Goal: Navigation & Orientation: Find specific page/section

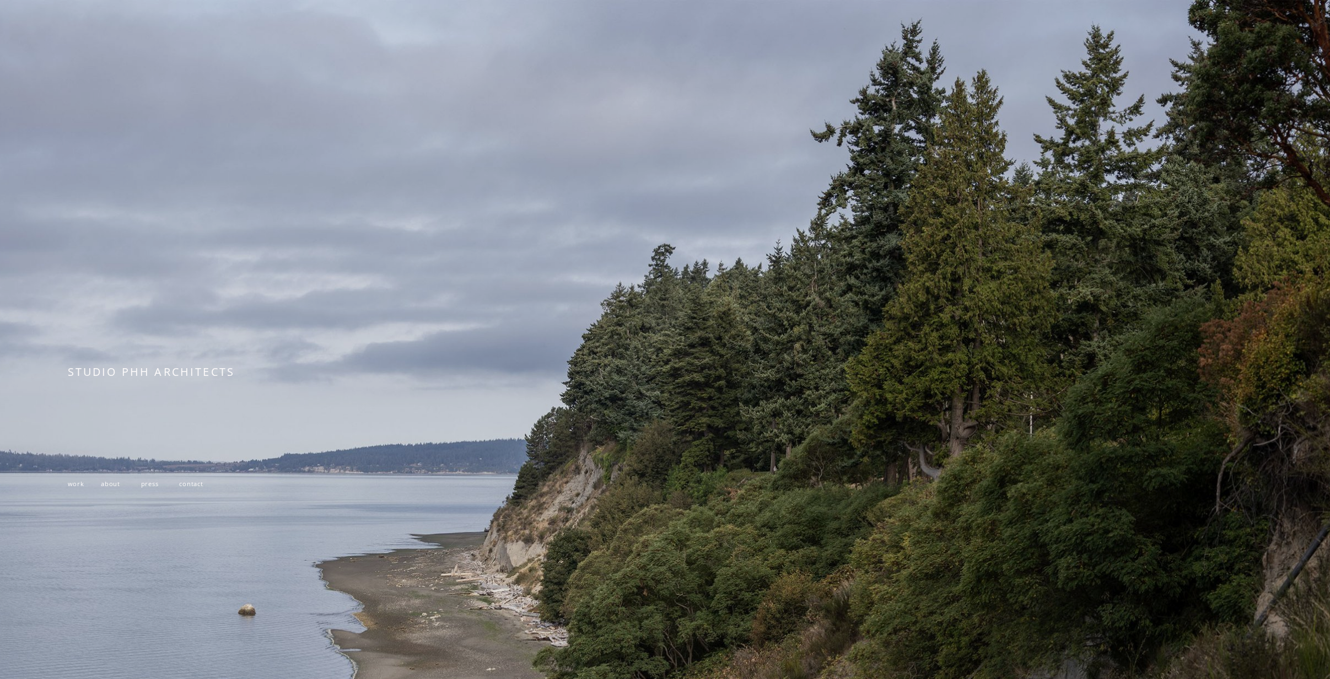
click at [73, 488] on span "work" at bounding box center [76, 483] width 17 height 8
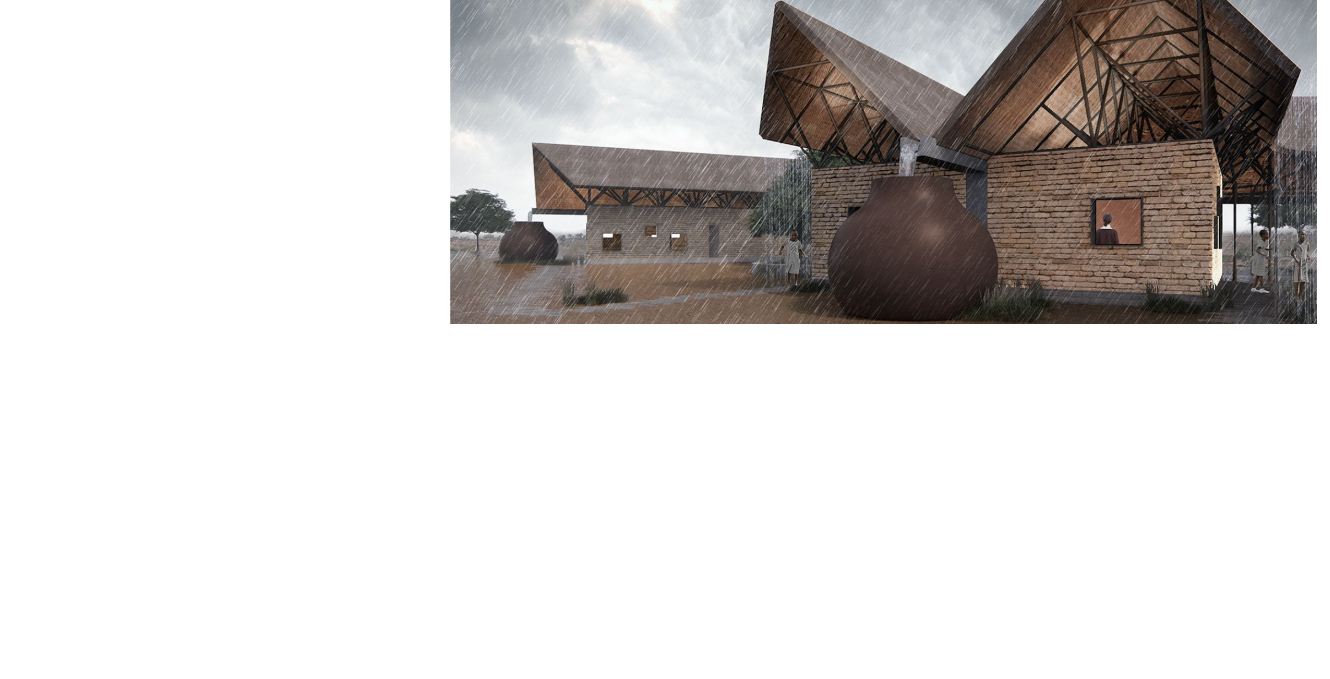
scroll to position [7532, 0]
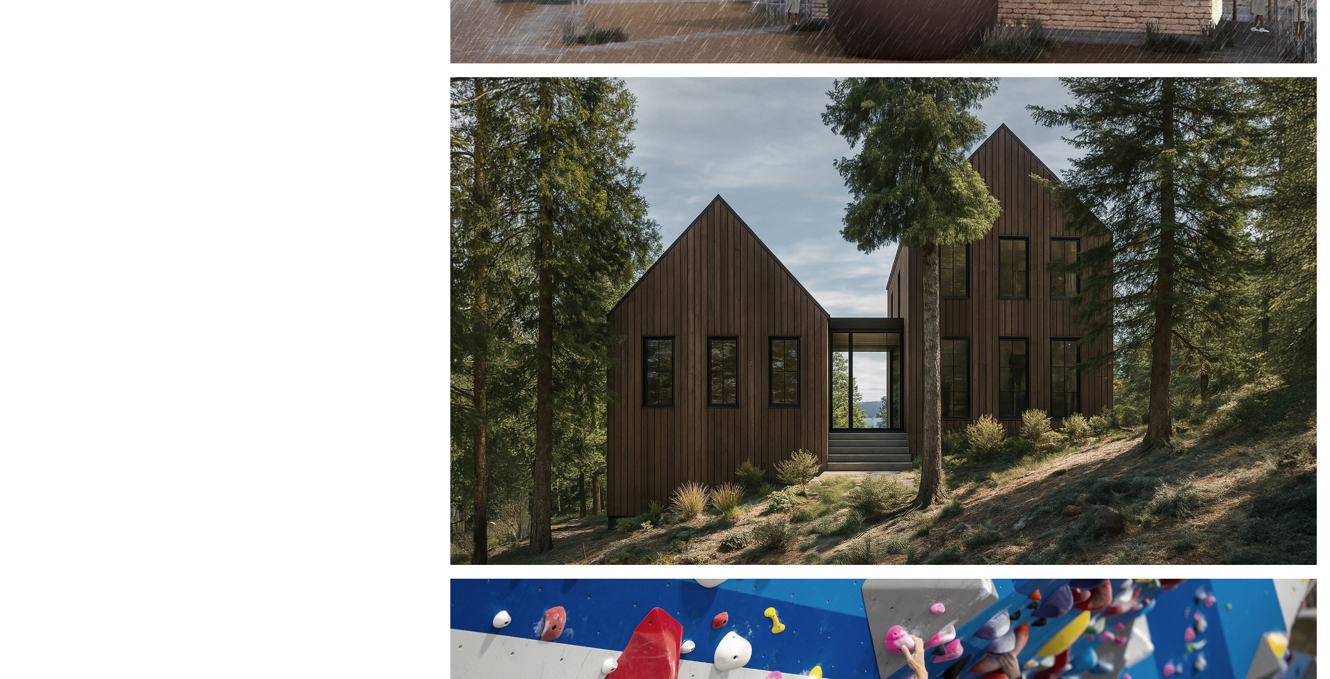
click at [810, 461] on div at bounding box center [883, 321] width 866 height 488
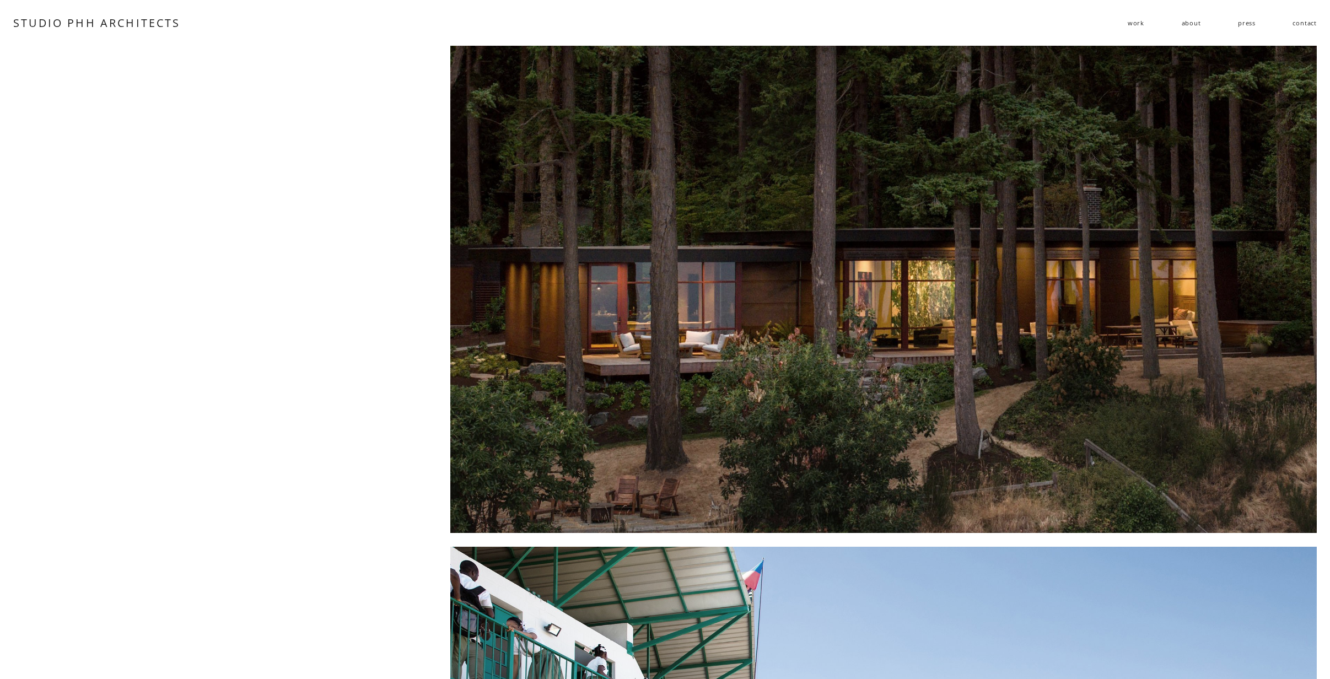
scroll to position [0, 0]
click at [0, 0] on span "residential" at bounding box center [0, 0] width 0 height 0
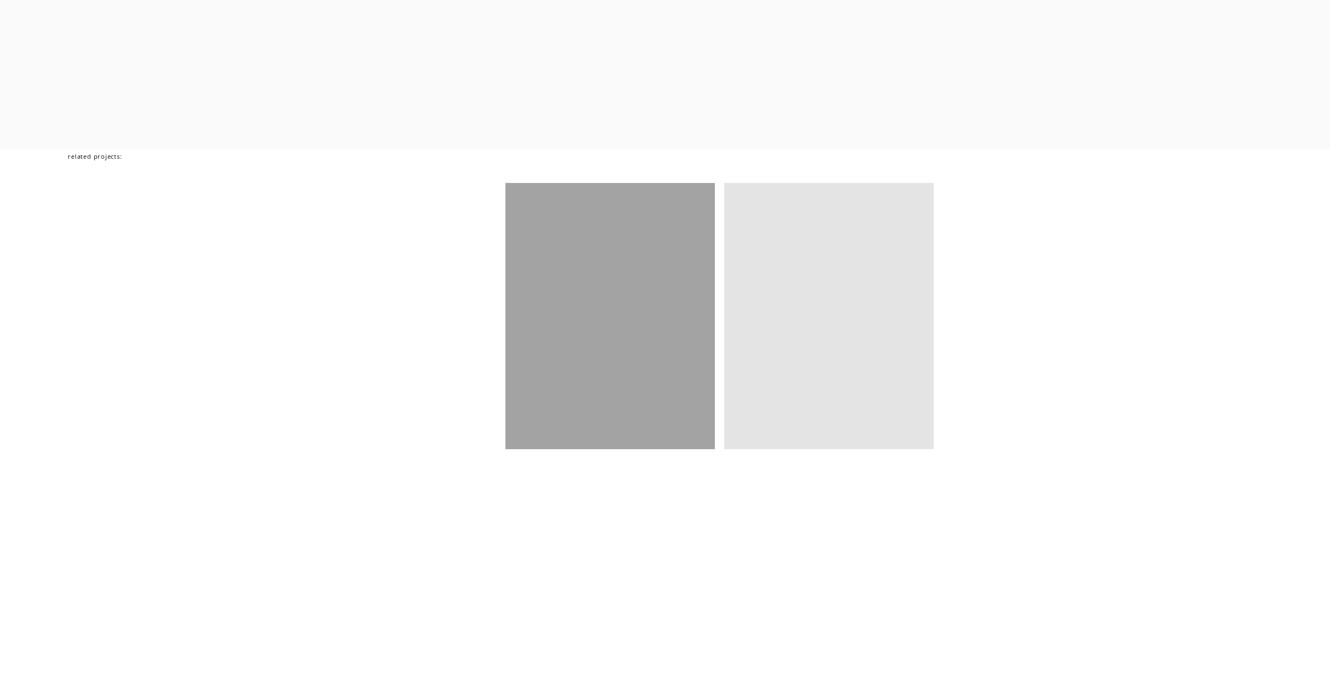
scroll to position [5575, 0]
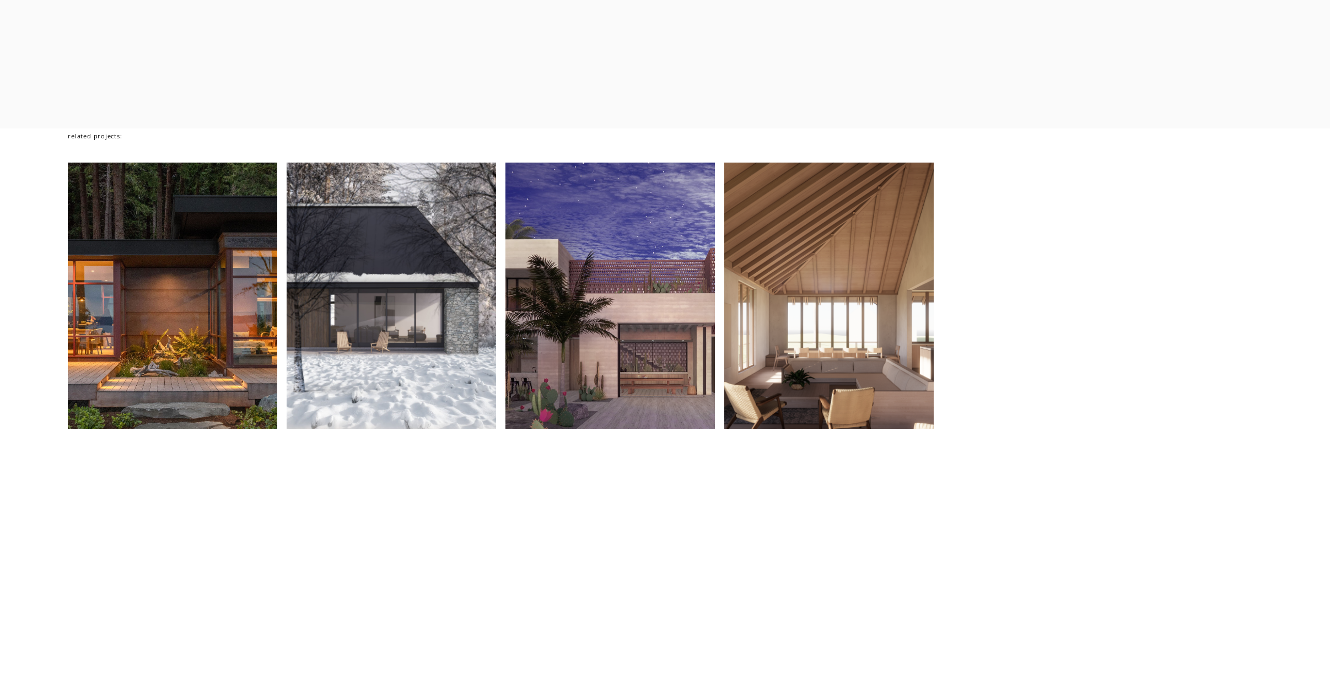
click at [862, 397] on div at bounding box center [828, 296] width 209 height 267
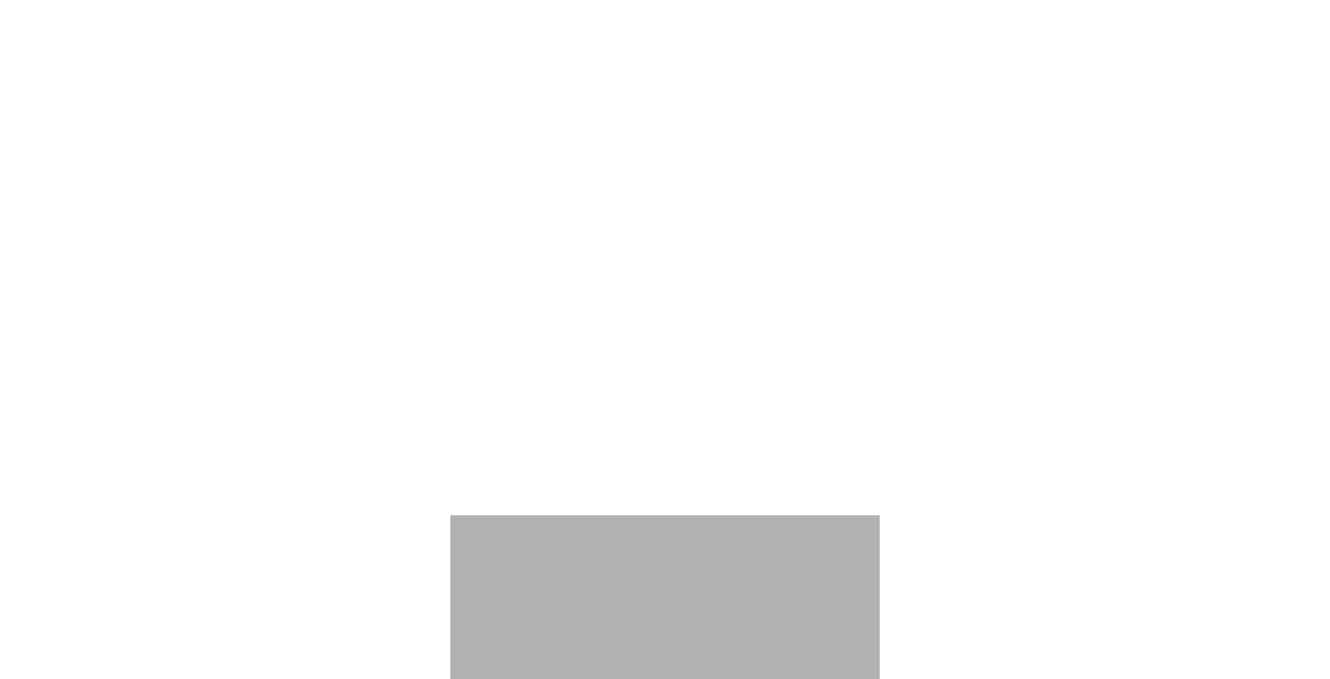
scroll to position [4568, 0]
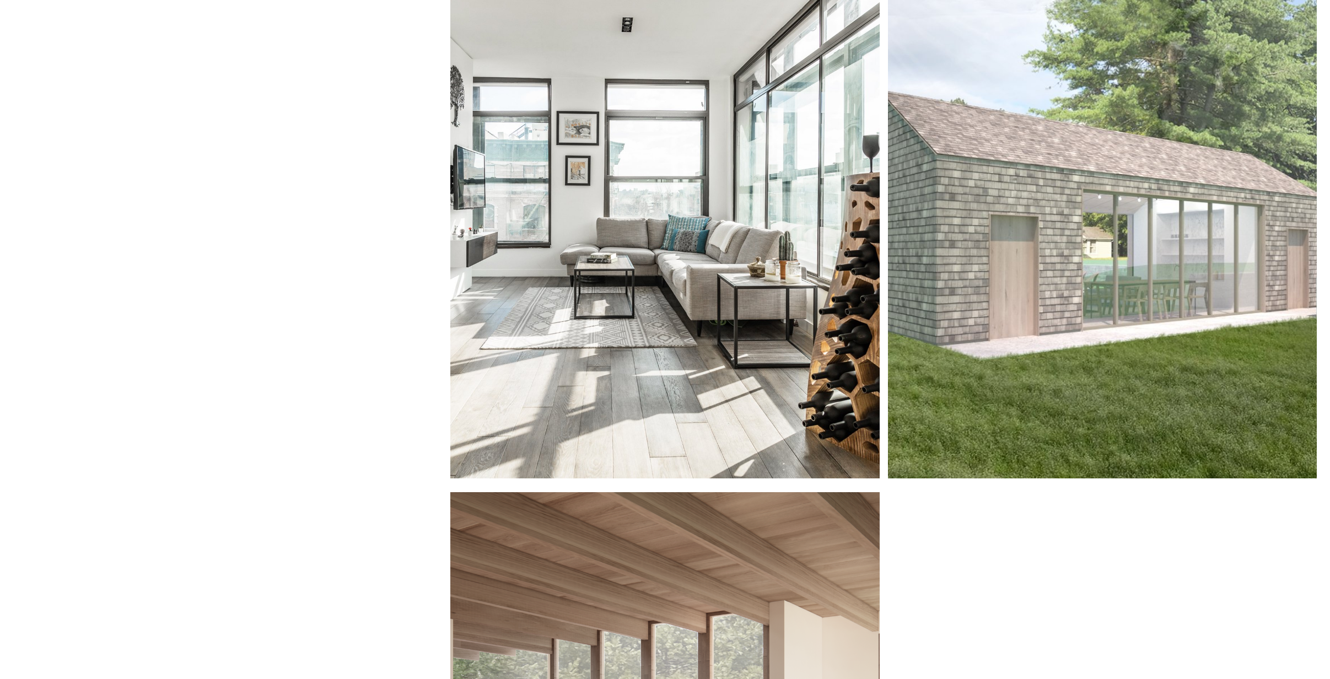
click at [1024, 329] on div at bounding box center [1102, 235] width 429 height 488
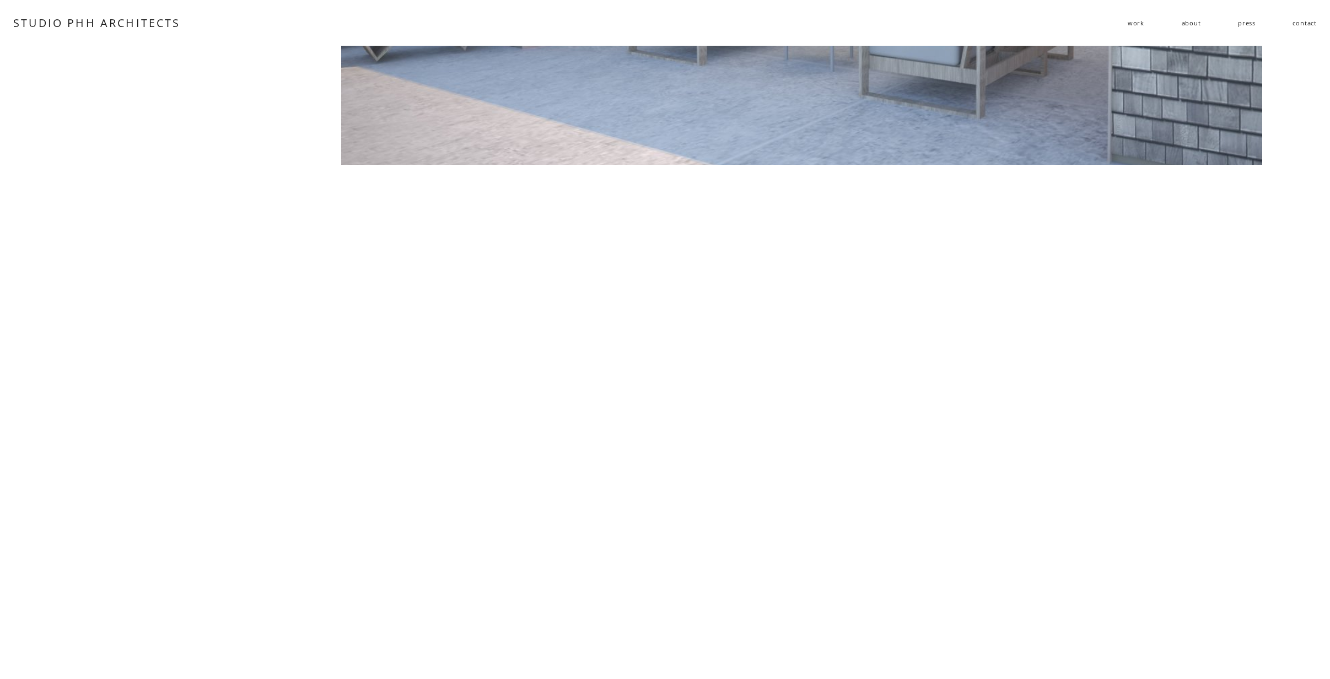
scroll to position [656, 0]
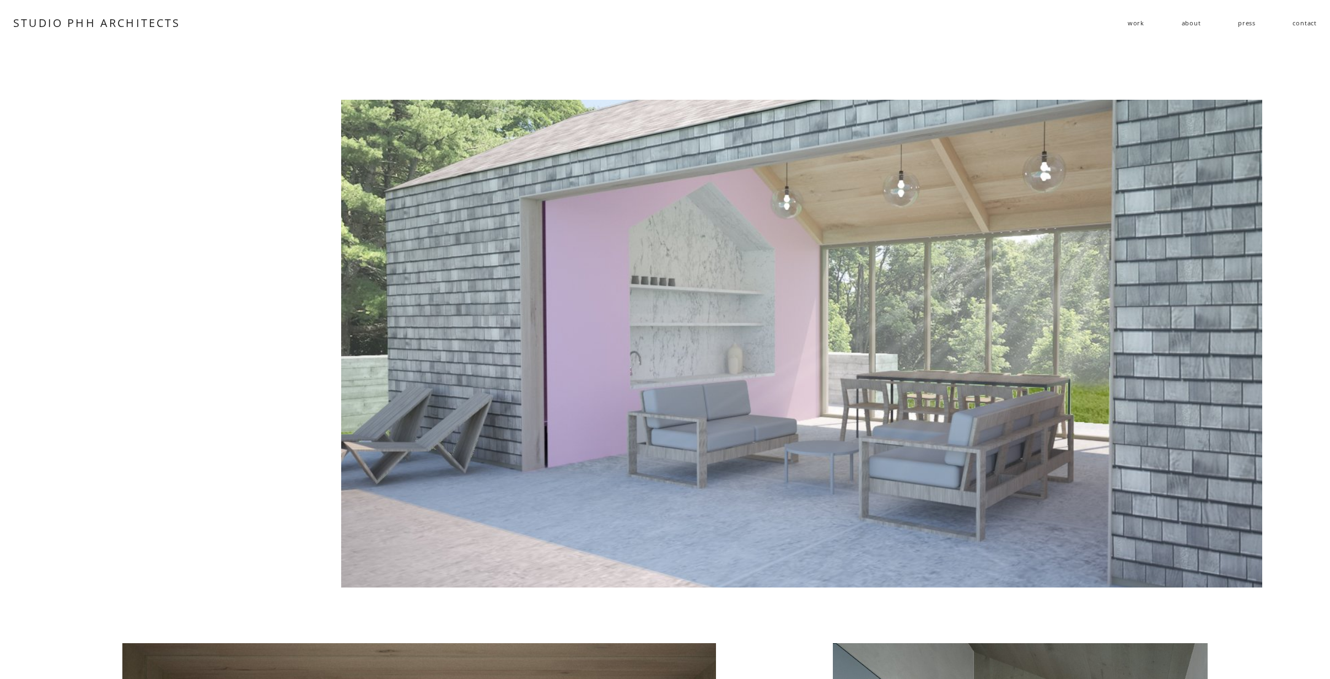
click at [1192, 24] on link "about" at bounding box center [1191, 23] width 19 height 17
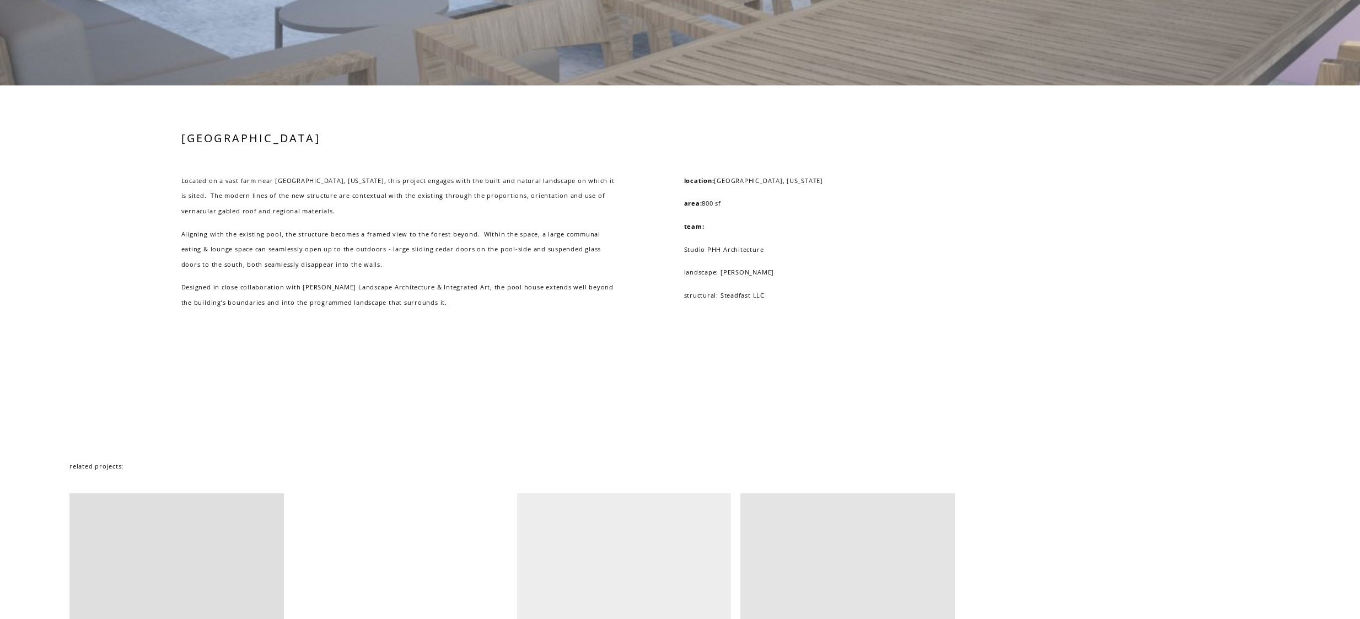
scroll to position [1932, 0]
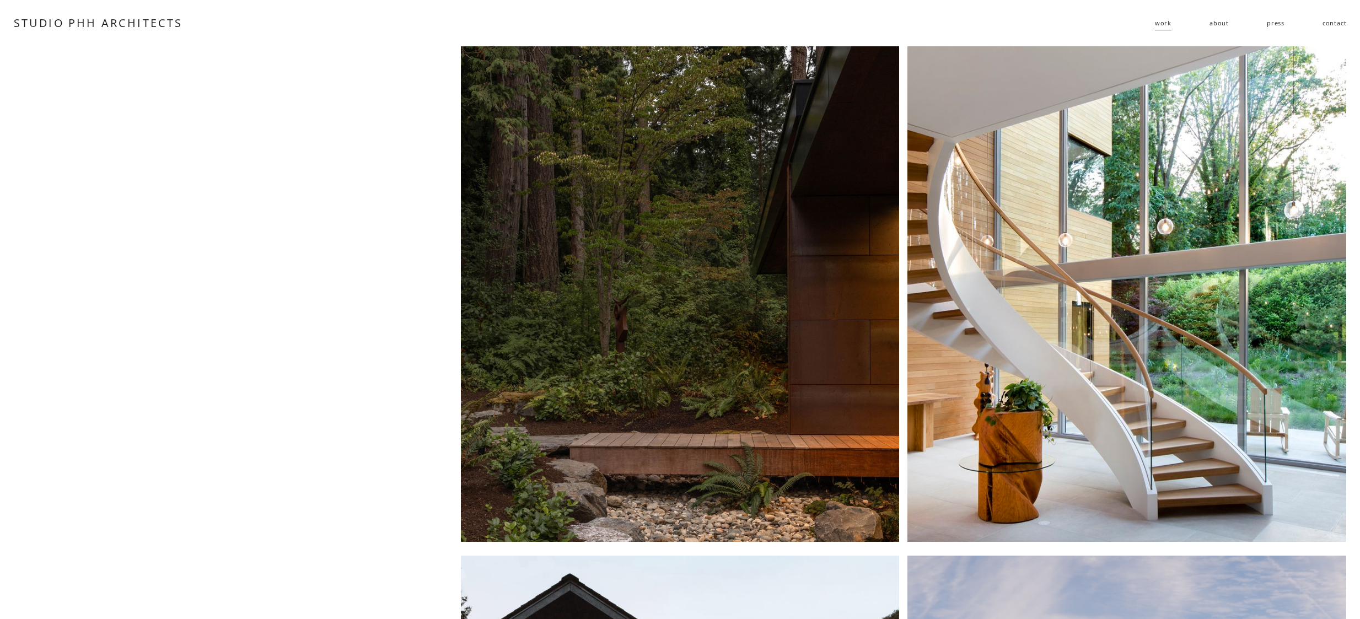
click at [87, 24] on link "STUDIO PHH ARCHITECTS" at bounding box center [98, 22] width 169 height 15
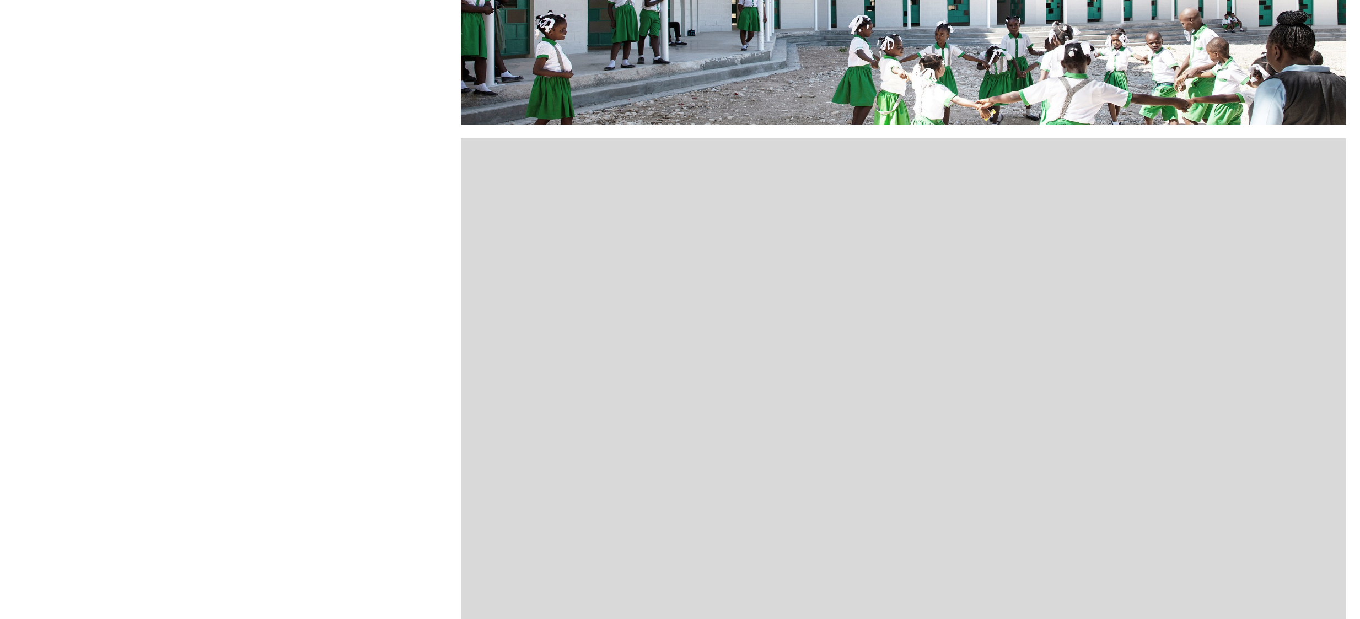
scroll to position [969, 0]
